Goal: Task Accomplishment & Management: Manage account settings

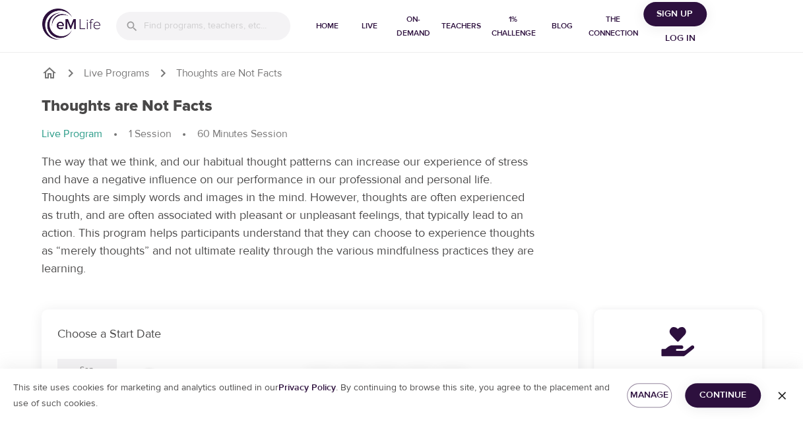
click at [784, 397] on icon "button" at bounding box center [781, 395] width 13 height 13
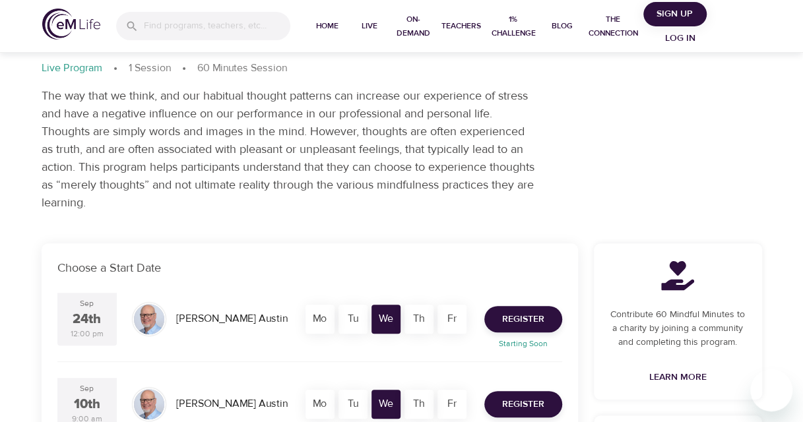
scroll to position [132, 0]
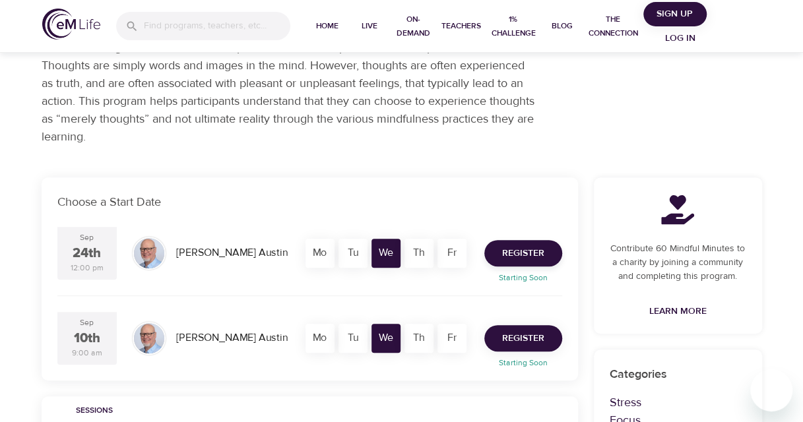
click at [511, 339] on span "Register" at bounding box center [523, 338] width 42 height 16
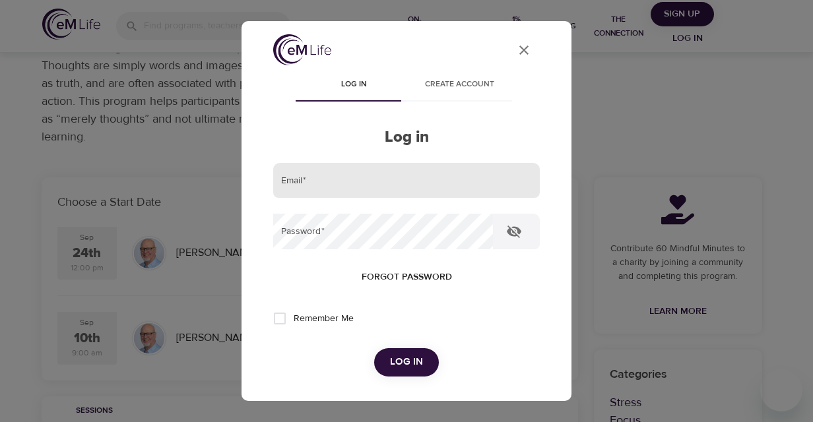
click at [307, 179] on input "email" at bounding box center [406, 181] width 266 height 36
type input "[PERSON_NAME][EMAIL_ADDRESS][PERSON_NAME][DOMAIN_NAME]"
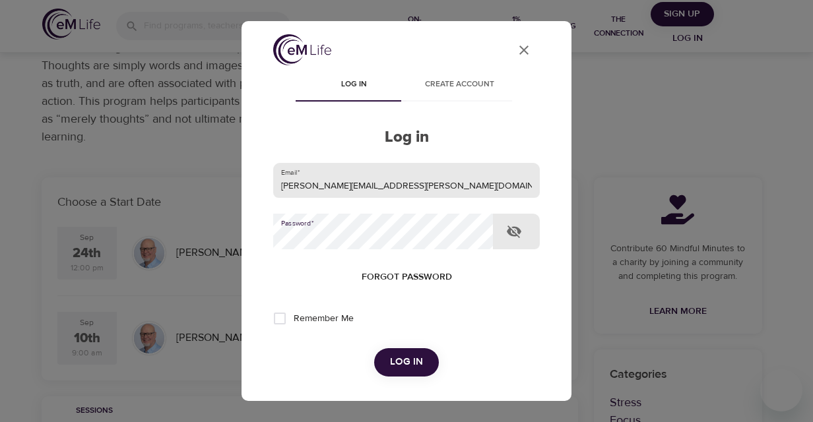
click at [374, 348] on button "Log in" at bounding box center [406, 362] width 65 height 28
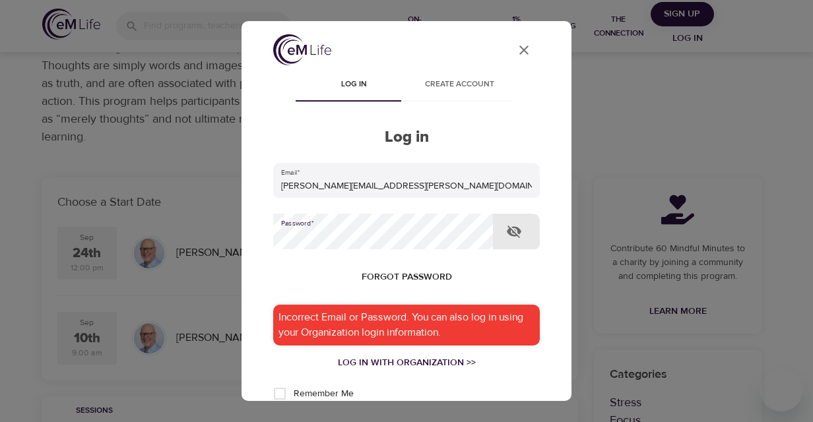
click at [239, 233] on div "User Profile Log in Create account Log in Email   * [PERSON_NAME][EMAIL_ADDRESS…" at bounding box center [406, 211] width 813 height 422
click at [519, 49] on icon "close" at bounding box center [523, 50] width 9 height 9
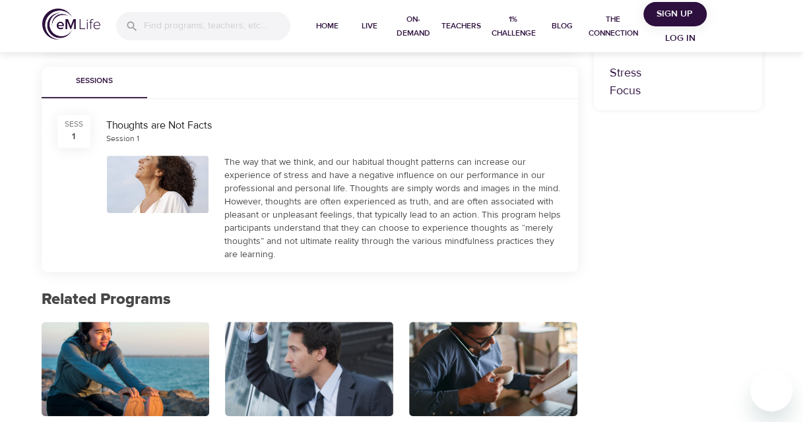
scroll to position [264, 0]
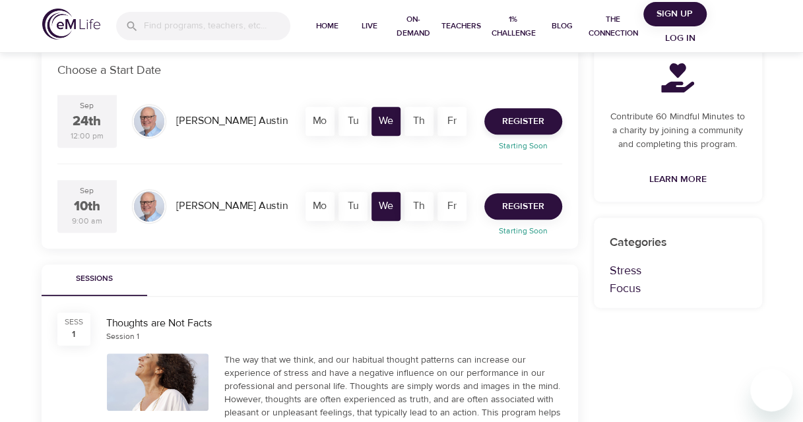
click at [518, 208] on span "Register" at bounding box center [523, 207] width 42 height 16
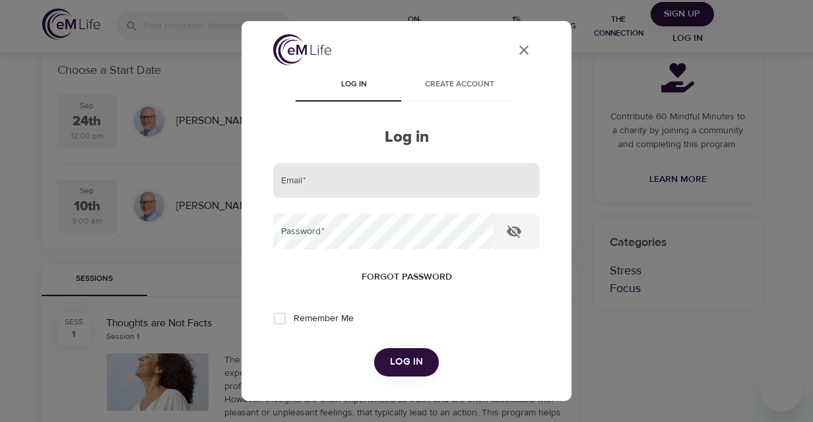
click at [313, 175] on input "email" at bounding box center [406, 181] width 266 height 36
type input "[PERSON_NAME][EMAIL_ADDRESS][PERSON_NAME][DOMAIN_NAME]"
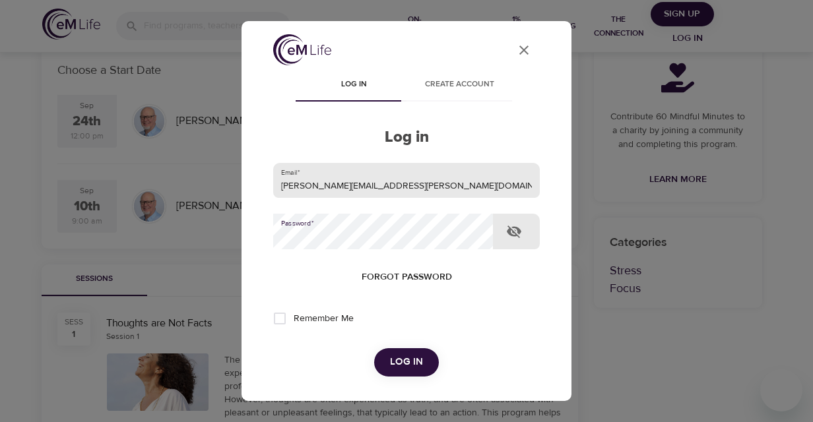
click at [374, 348] on button "Log in" at bounding box center [406, 362] width 65 height 28
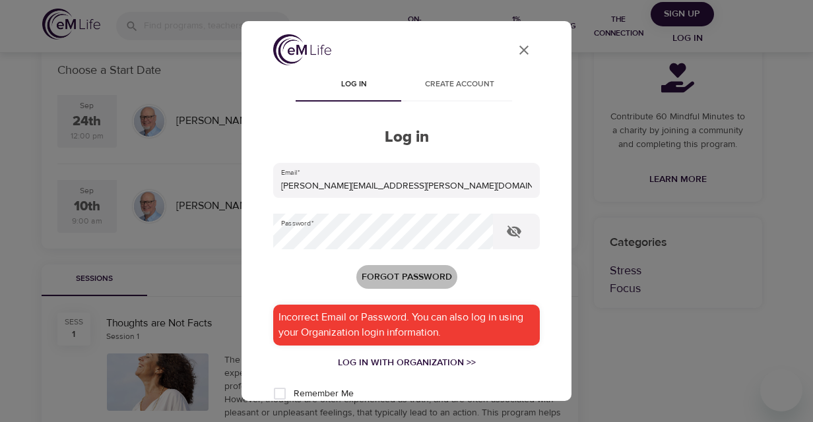
click at [433, 274] on span "Forgot password" at bounding box center [406, 277] width 90 height 16
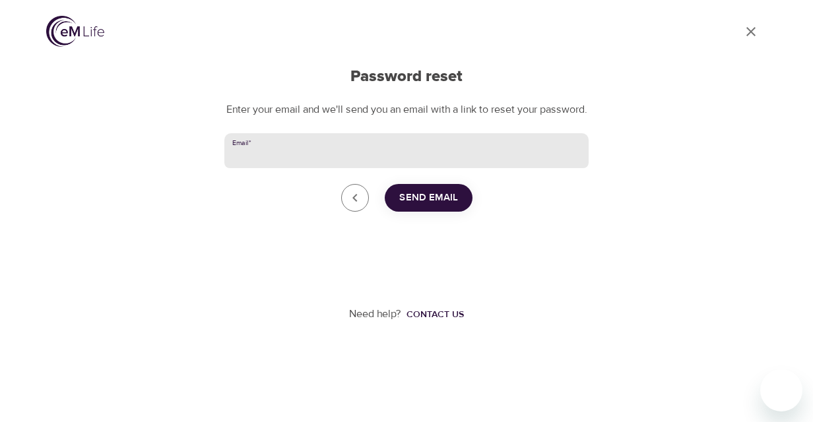
click at [285, 167] on input "Email   *" at bounding box center [406, 151] width 364 height 36
type input "[PERSON_NAME][EMAIL_ADDRESS][PERSON_NAME][DOMAIN_NAME]"
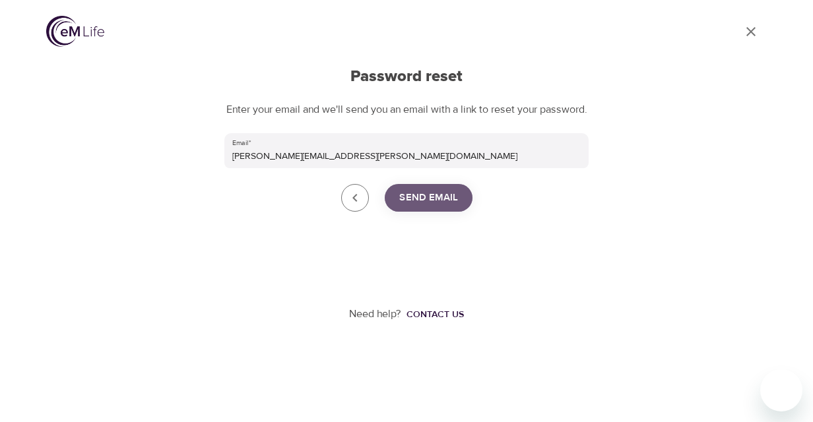
click at [430, 206] on span "Send Email" at bounding box center [428, 197] width 59 height 17
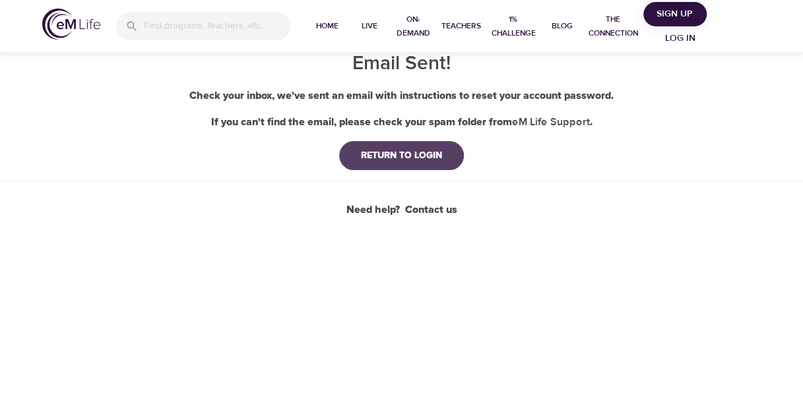
click at [414, 149] on div "RETURN TO LOGIN" at bounding box center [401, 155] width 102 height 13
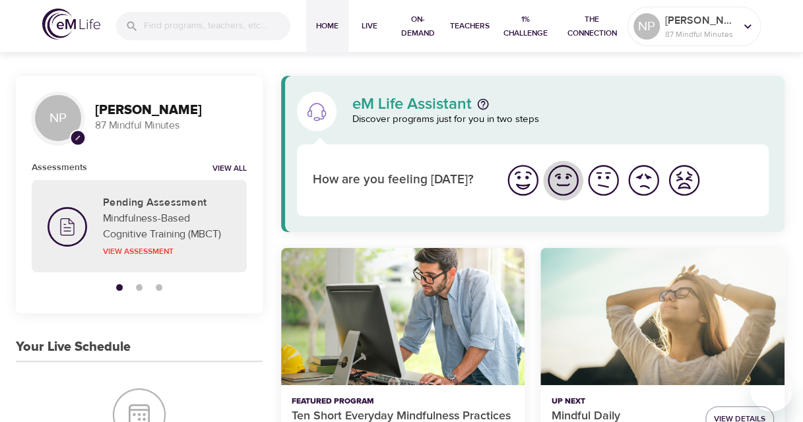
click at [566, 187] on img "I'm feeling good" at bounding box center [563, 180] width 36 height 36
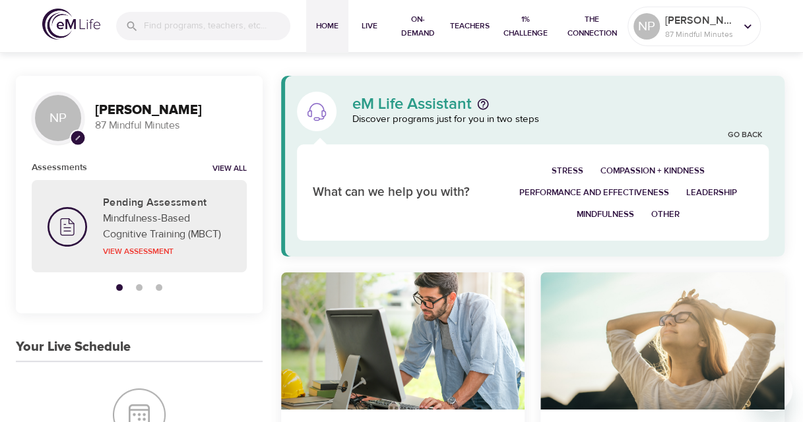
click at [555, 170] on span "Stress" at bounding box center [567, 171] width 32 height 15
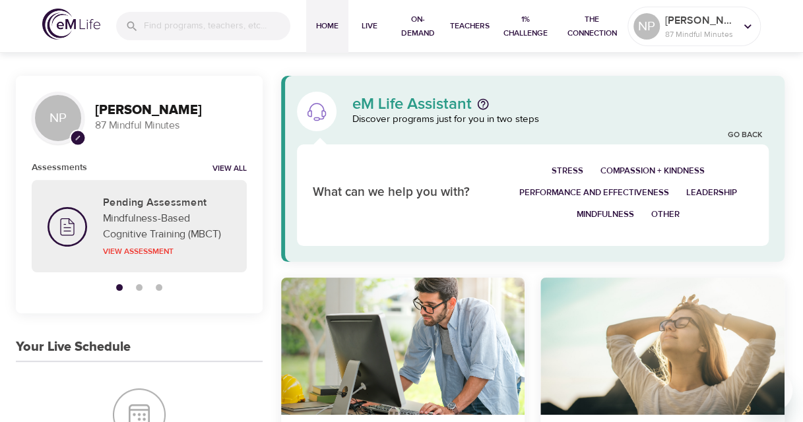
click at [610, 167] on div "What can we help you with? Stress Compassion + Kindness Performance and Effecti…" at bounding box center [533, 192] width 440 height 65
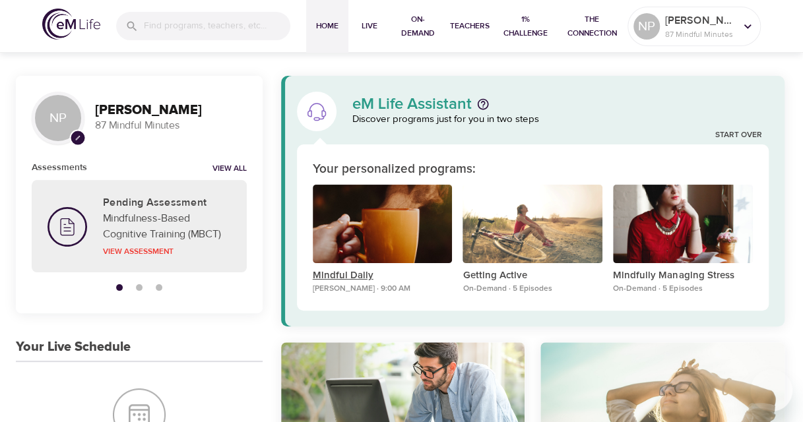
click at [365, 273] on p "Mindful Daily" at bounding box center [383, 275] width 140 height 15
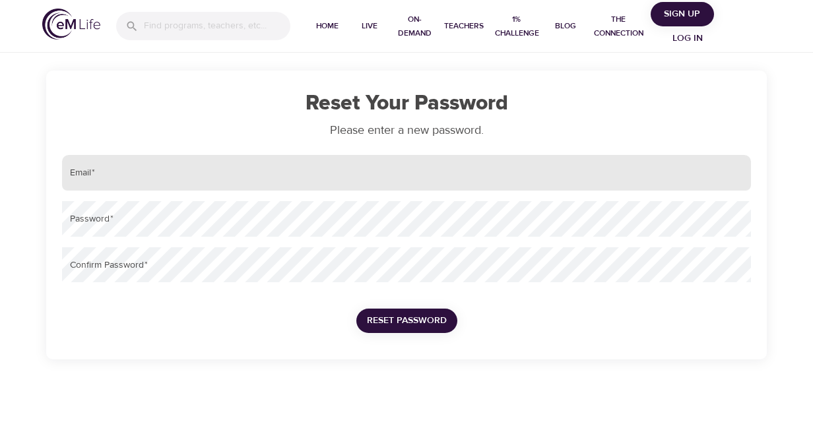
click at [115, 173] on input "email" at bounding box center [406, 173] width 689 height 36
type input "[PERSON_NAME][EMAIL_ADDRESS][PERSON_NAME][DOMAIN_NAME]"
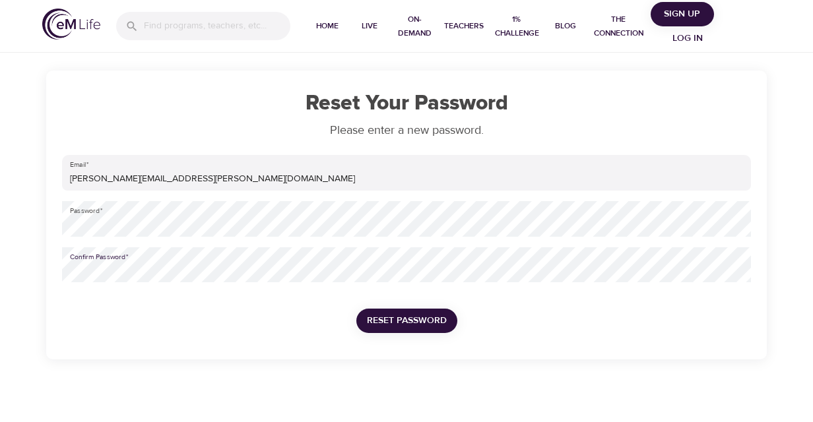
click at [412, 319] on span "Reset Password" at bounding box center [407, 321] width 80 height 16
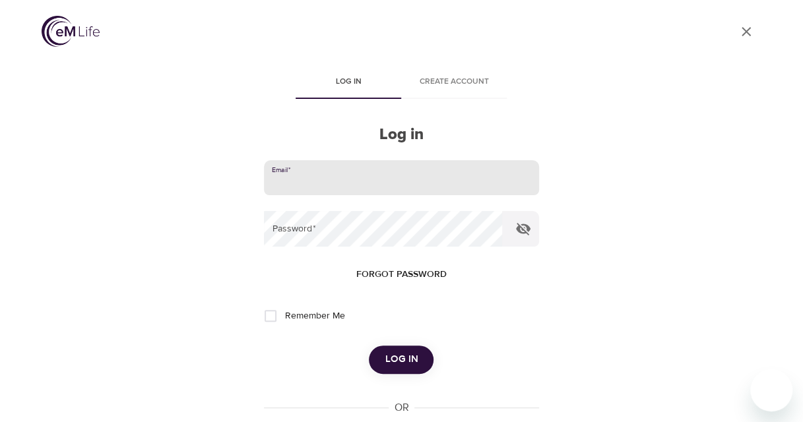
click at [341, 175] on input "email" at bounding box center [401, 178] width 274 height 36
type input "[PERSON_NAME][EMAIL_ADDRESS][PERSON_NAME][DOMAIN_NAME]"
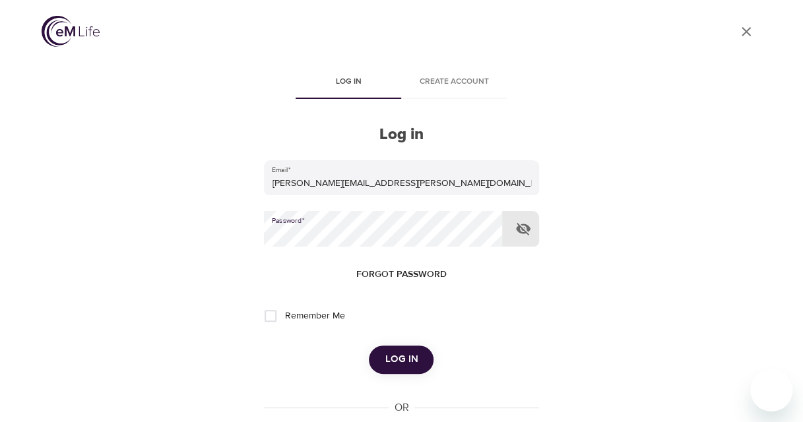
click at [270, 318] on input "Remember Me" at bounding box center [271, 316] width 28 height 28
checkbox input "true"
click at [414, 362] on span "Log in" at bounding box center [401, 359] width 33 height 17
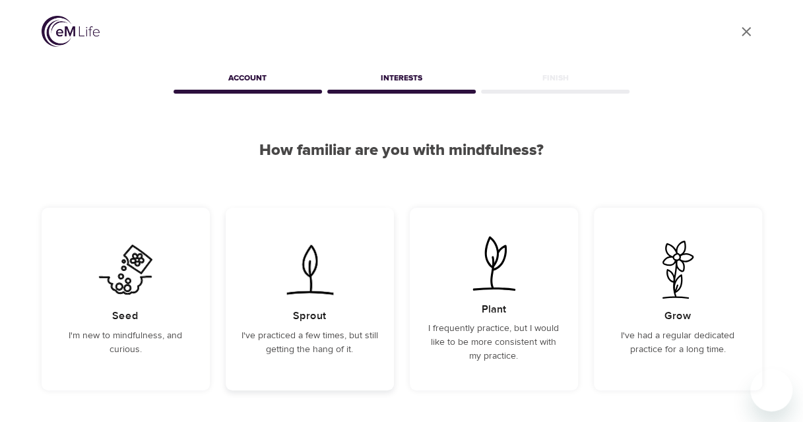
click at [321, 310] on h5 "Sprout" at bounding box center [309, 316] width 33 height 14
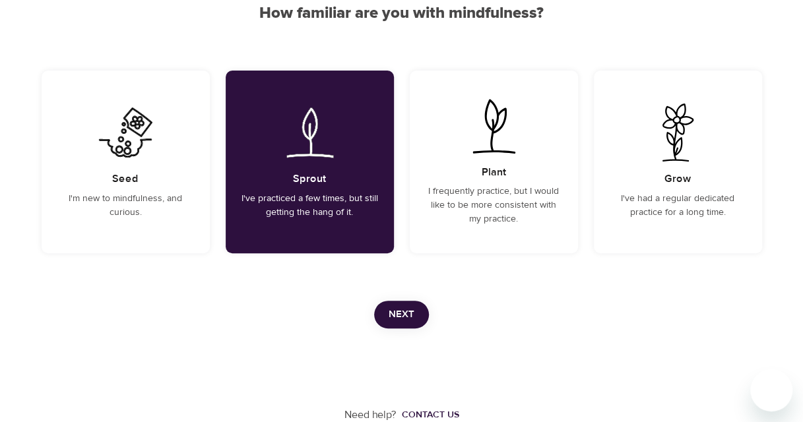
click at [408, 309] on span "Next" at bounding box center [401, 314] width 26 height 17
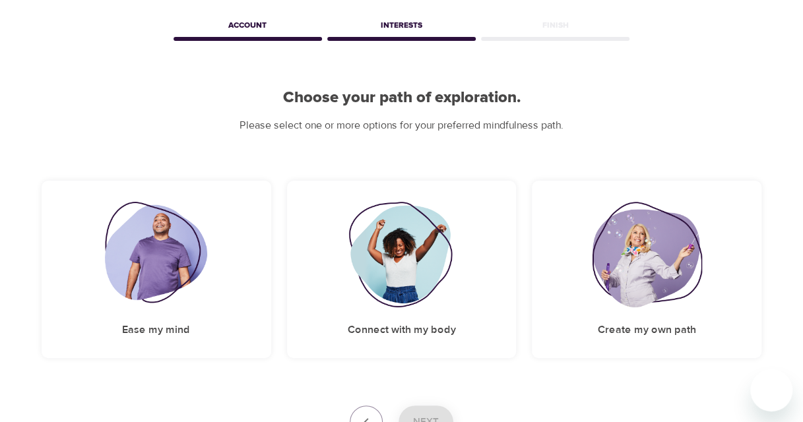
scroll to position [158, 0]
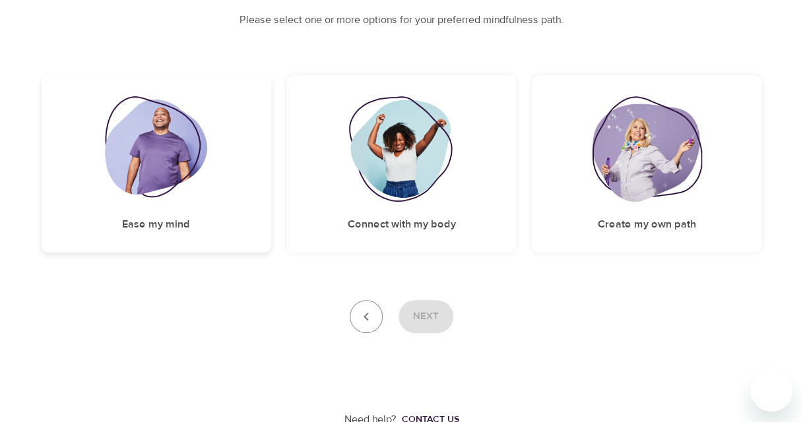
click at [148, 219] on h5 "Ease my mind" at bounding box center [156, 225] width 68 height 14
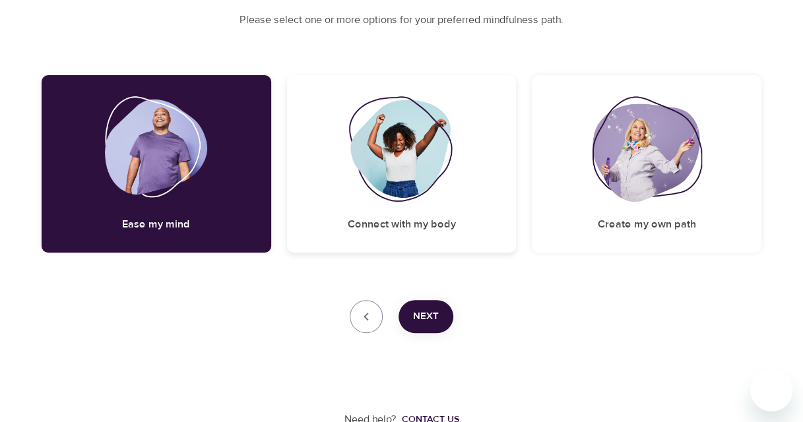
click at [388, 218] on h5 "Connect with my body" at bounding box center [401, 225] width 108 height 14
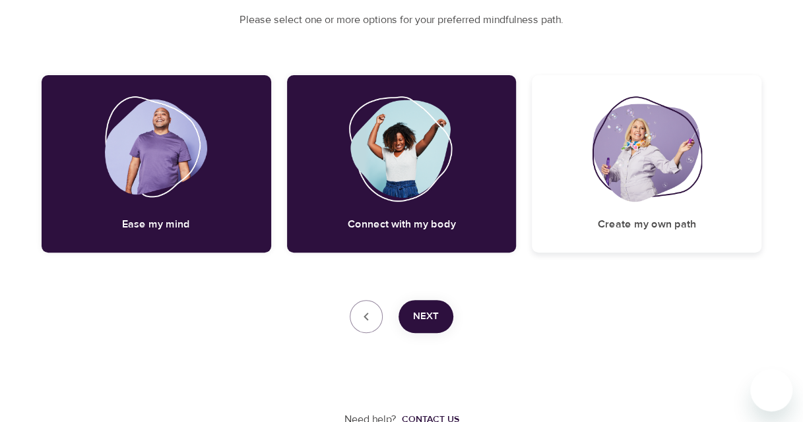
click at [637, 216] on div "Create my own path" at bounding box center [647, 163] width 230 height 177
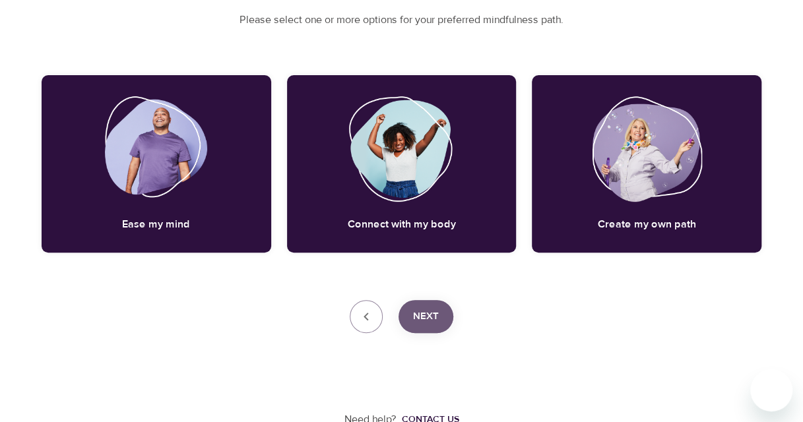
click at [425, 317] on span "Next" at bounding box center [426, 316] width 26 height 17
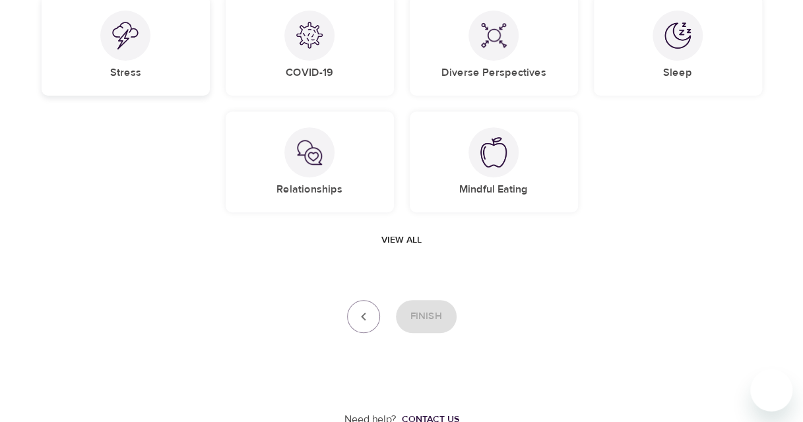
click at [169, 82] on div "Stress" at bounding box center [126, 45] width 168 height 101
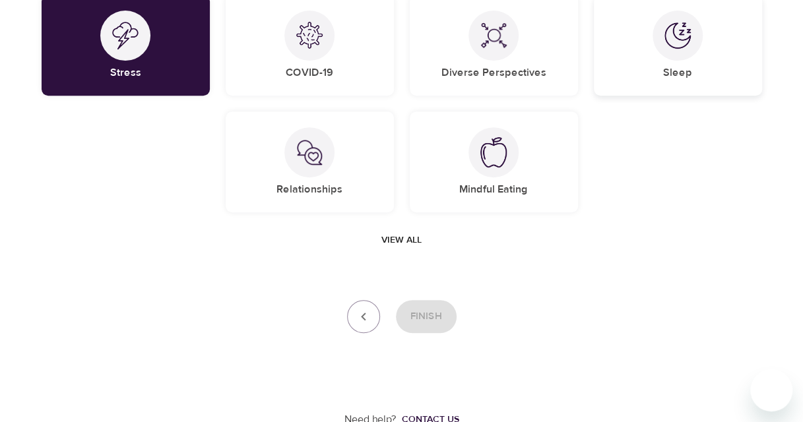
click at [664, 70] on h5 "Sleep" at bounding box center [677, 73] width 29 height 14
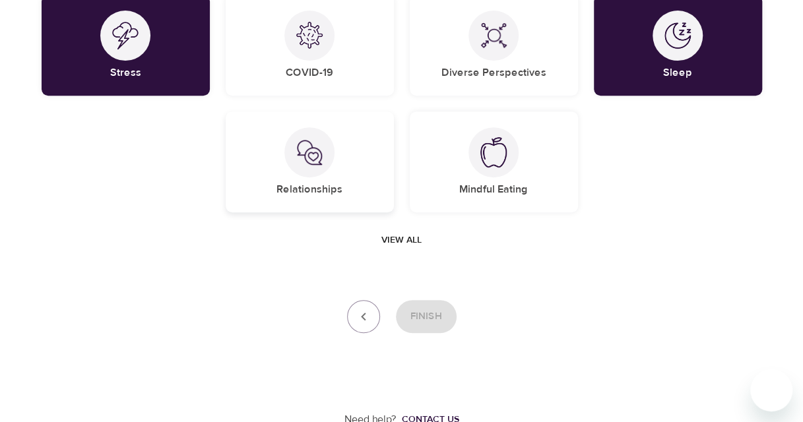
click at [340, 175] on div "Relationships" at bounding box center [310, 161] width 168 height 101
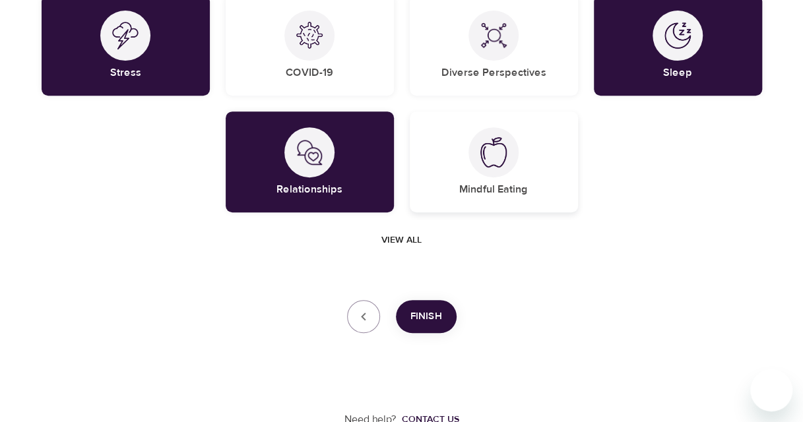
click at [455, 166] on div "Mindful Eating" at bounding box center [494, 161] width 168 height 101
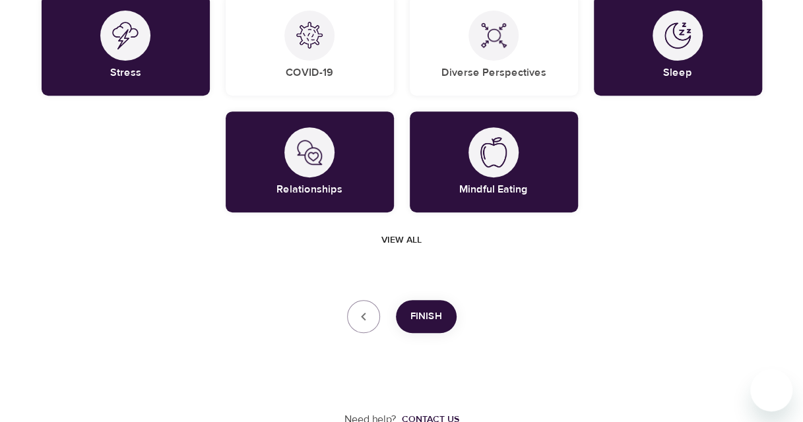
click at [415, 315] on span "Finish" at bounding box center [426, 316] width 32 height 17
